Goal: Complete application form: Complete application form

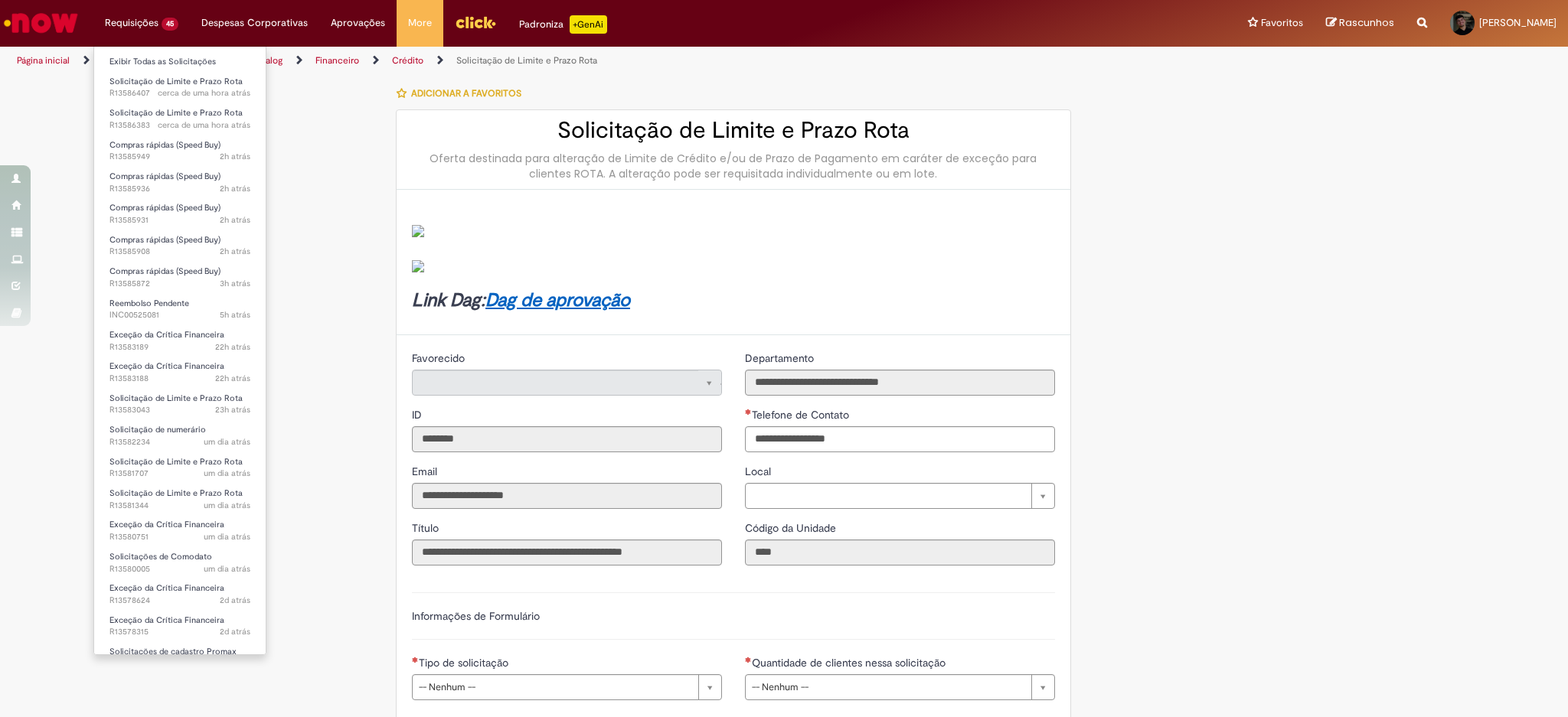
type input "**********"
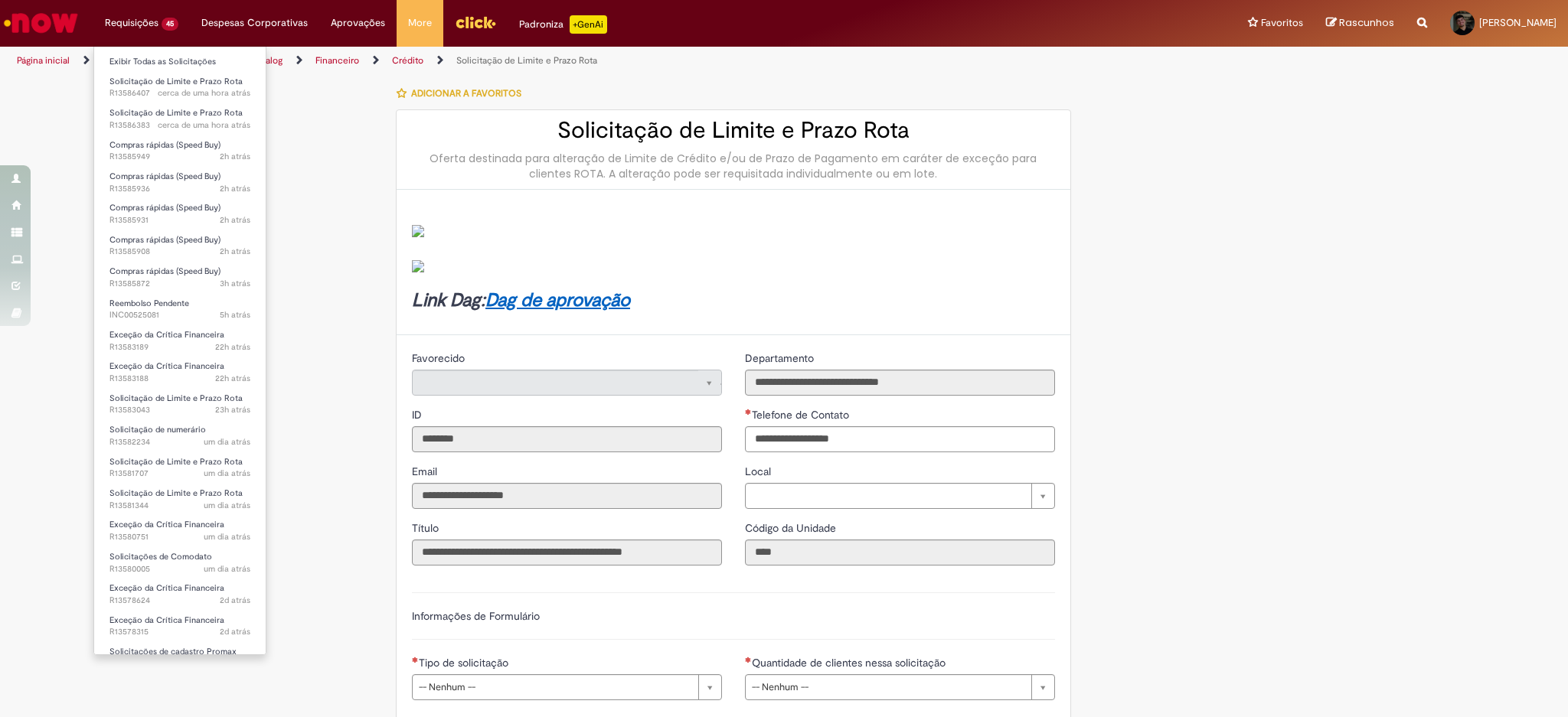
type input "**********"
click at [180, 139] on span "Compras rápidas (Speed Buy)" at bounding box center [165, 145] width 111 height 11
